Goal: Information Seeking & Learning: Learn about a topic

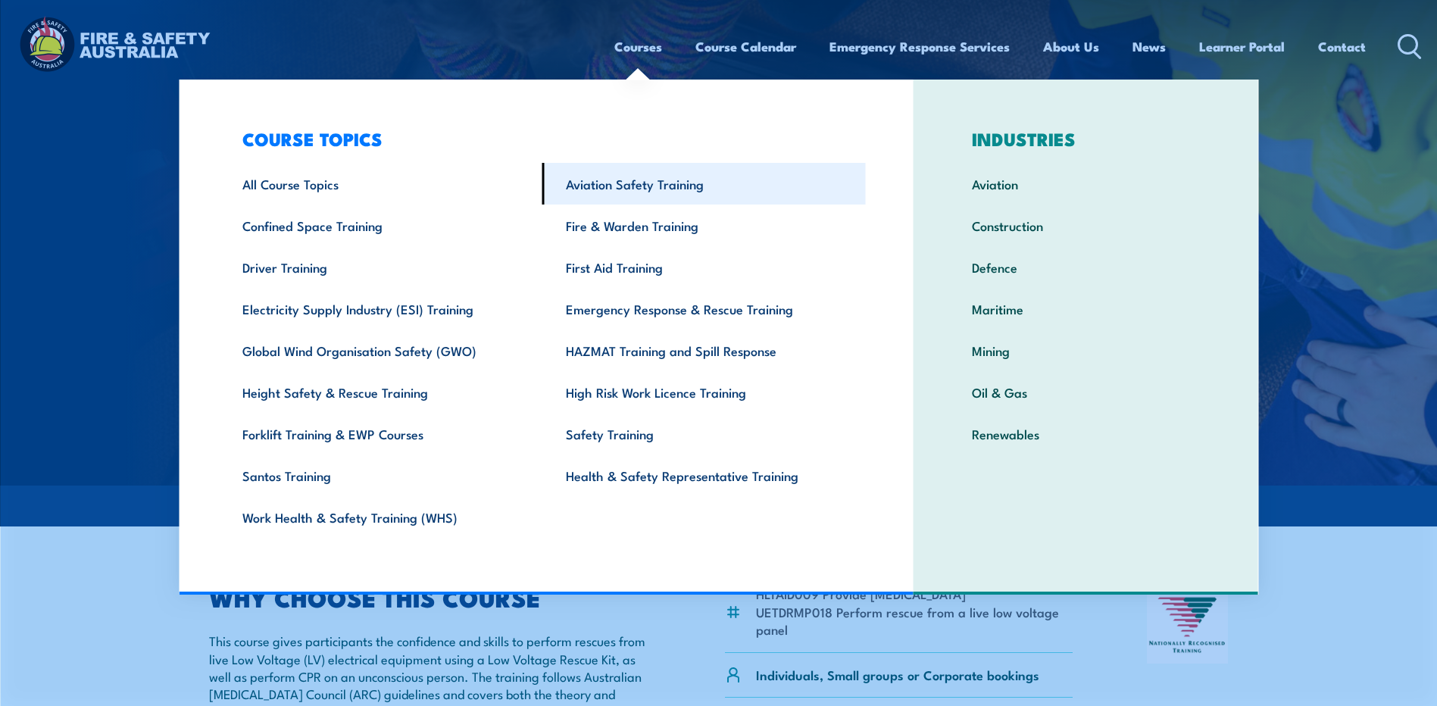
click at [619, 193] on link "Aviation Safety Training" at bounding box center [704, 184] width 324 height 42
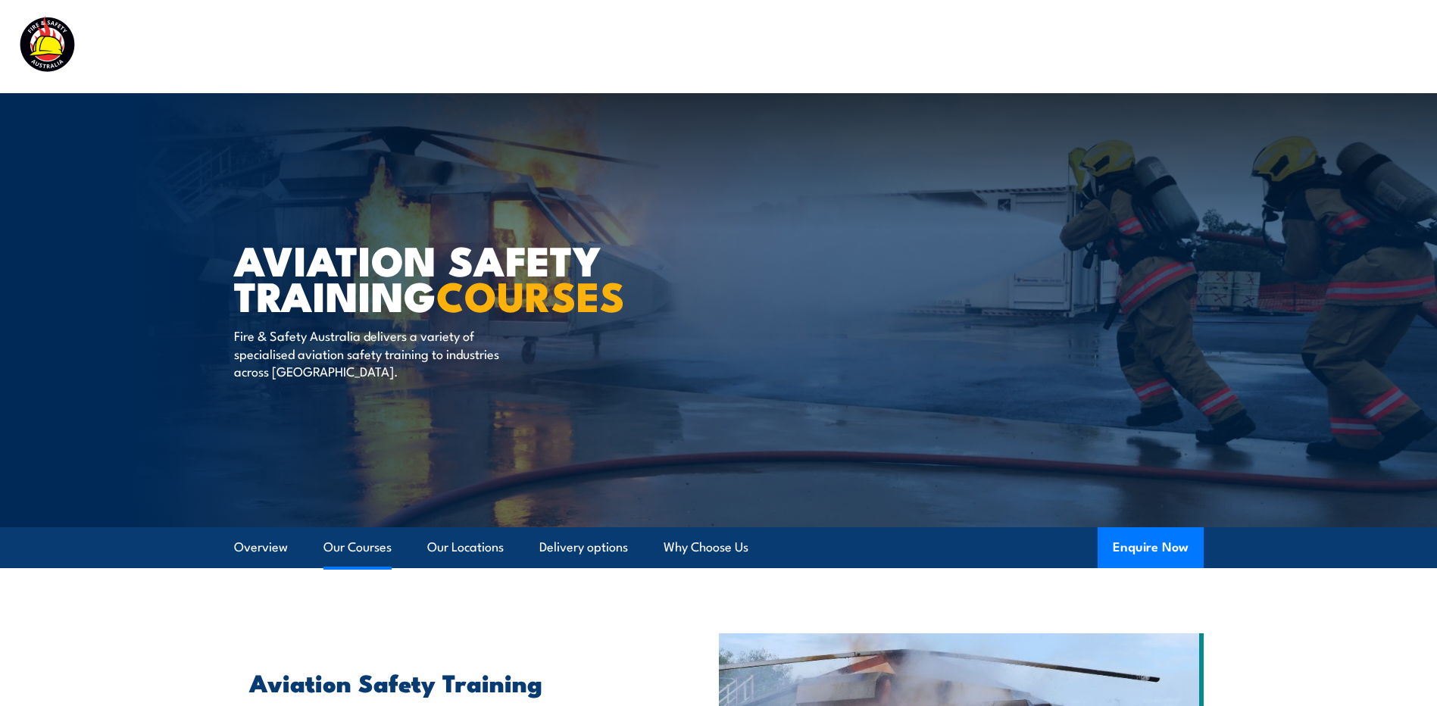
click at [350, 544] on link "Our Courses" at bounding box center [358, 547] width 68 height 40
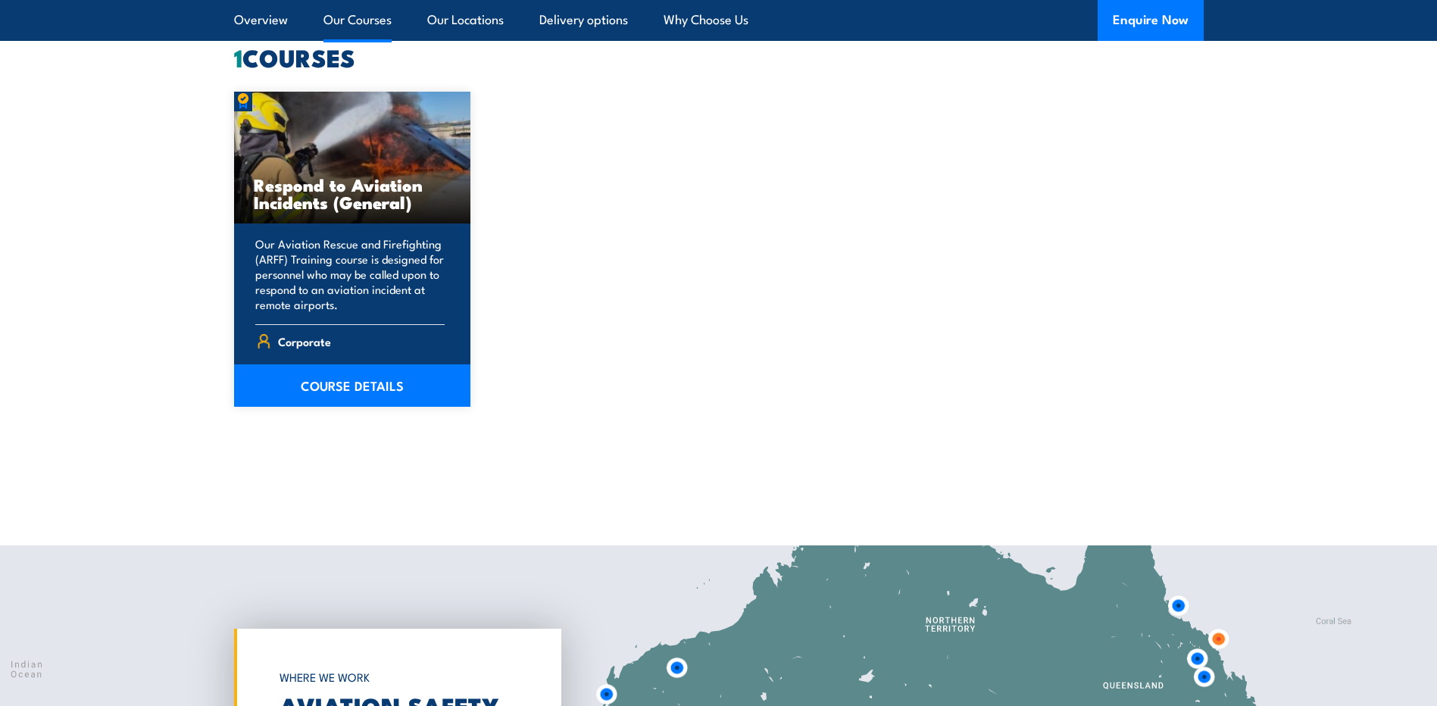
scroll to position [1336, 0]
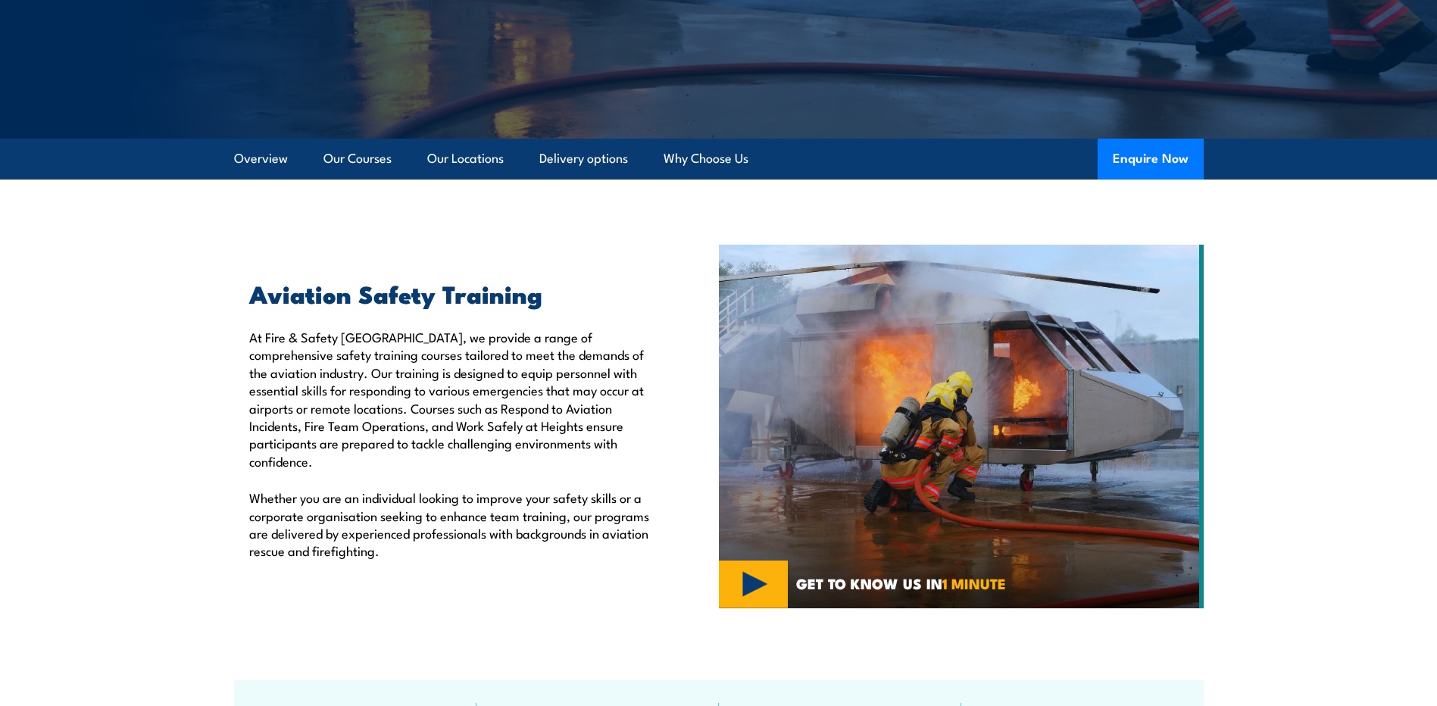
scroll to position [383, 0]
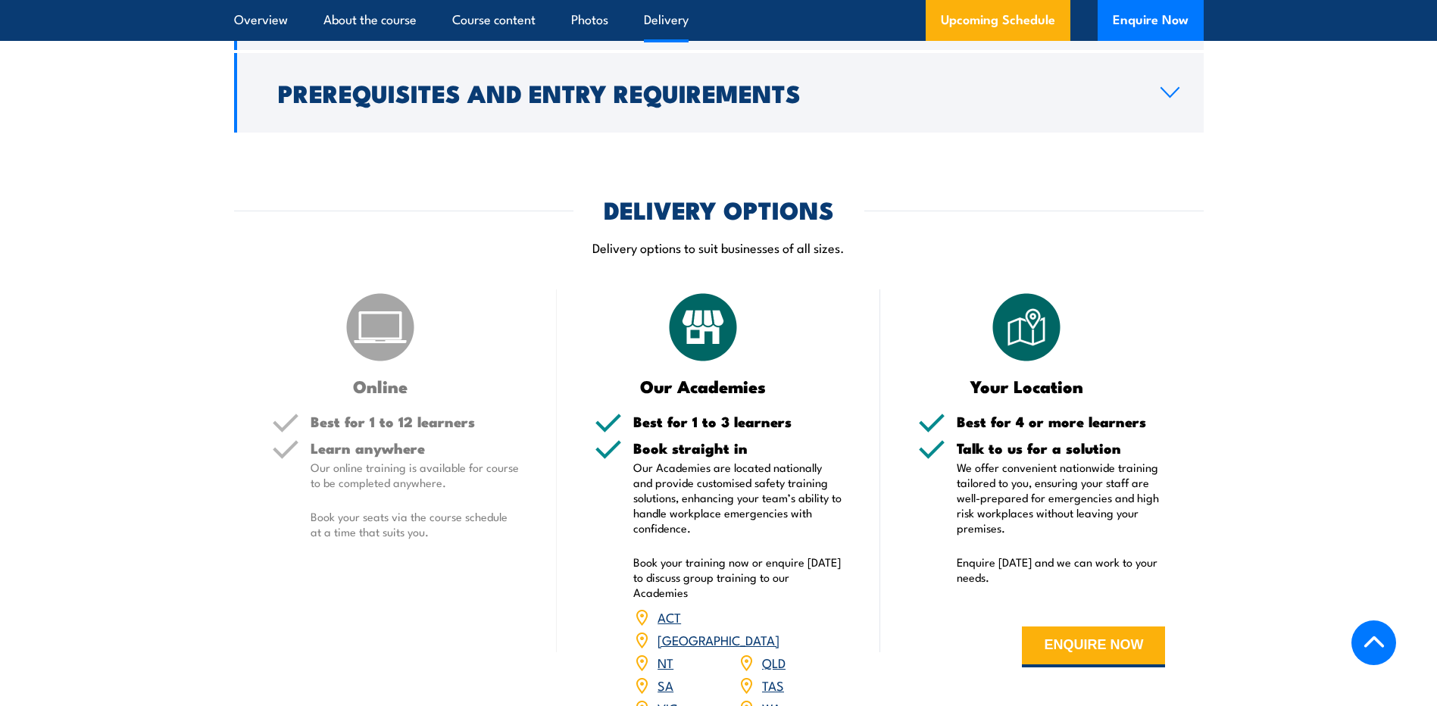
scroll to position [1970, 0]
